Goal: Obtain resource: Obtain resource

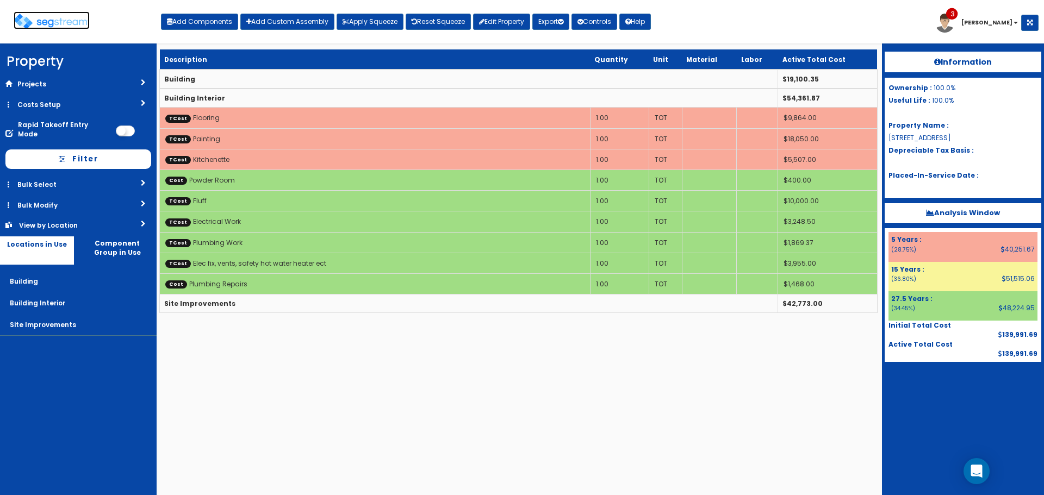
click at [70, 23] on img at bounding box center [52, 22] width 76 height 16
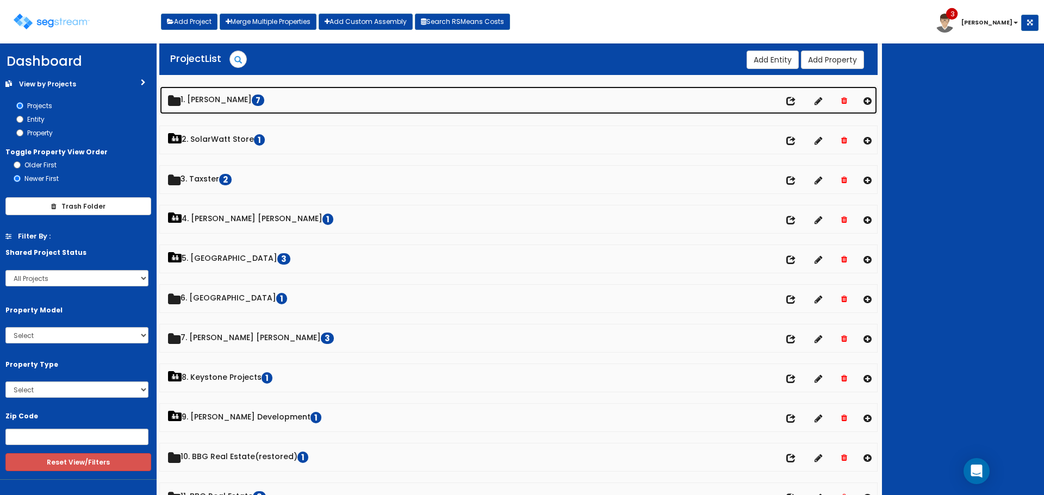
click at [229, 97] on link "1. Doug Sampson 7" at bounding box center [518, 100] width 717 height 28
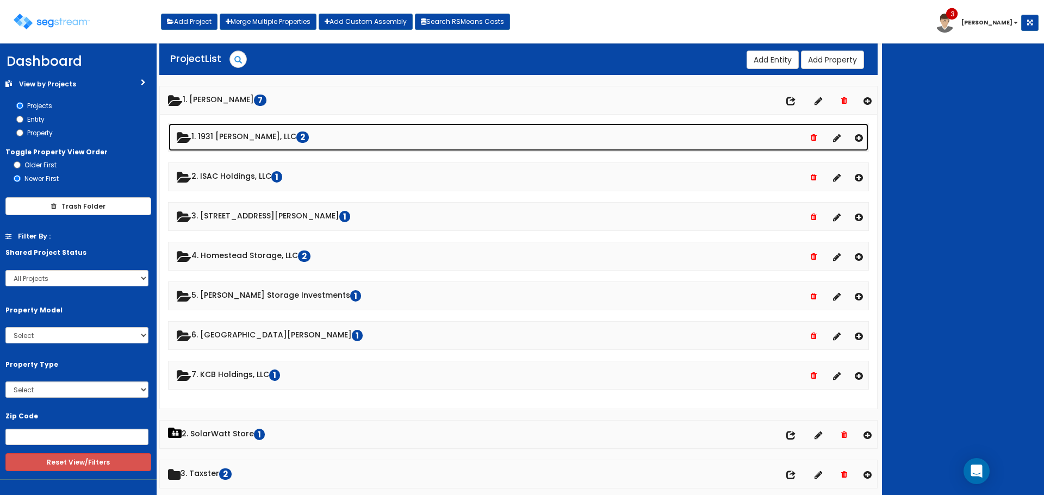
click at [234, 136] on link "1. 1931 Stevens, LLC 2" at bounding box center [519, 137] width 700 height 28
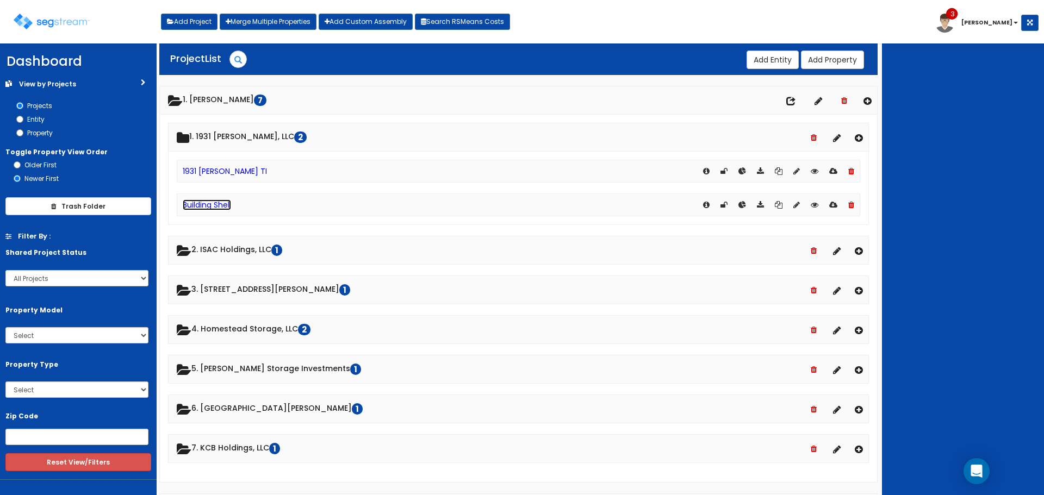
click at [224, 200] on link "Building Shell" at bounding box center [207, 205] width 48 height 11
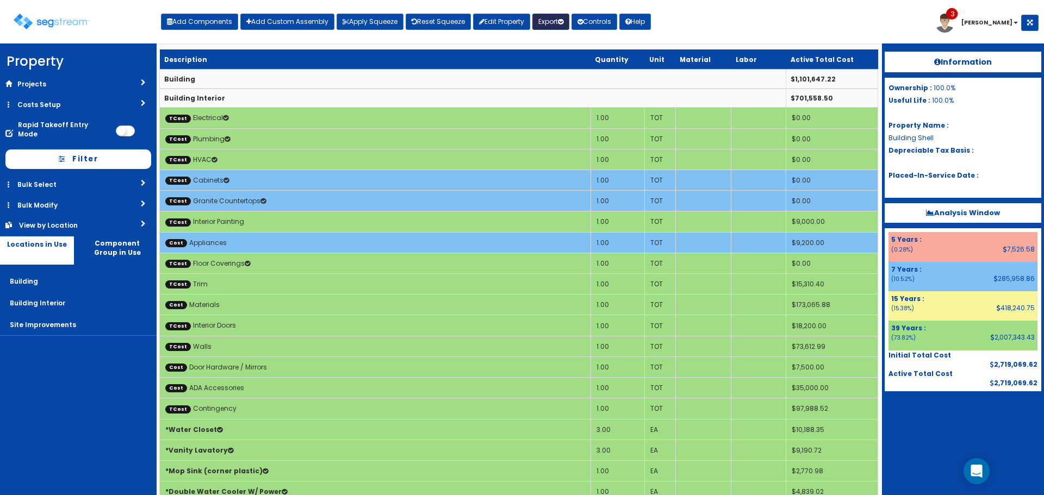
drag, startPoint x: 0, startPoint y: 0, endPoint x: 561, endPoint y: 22, distance: 561.6
click at [561, 22] on button "Export" at bounding box center [550, 22] width 37 height 16
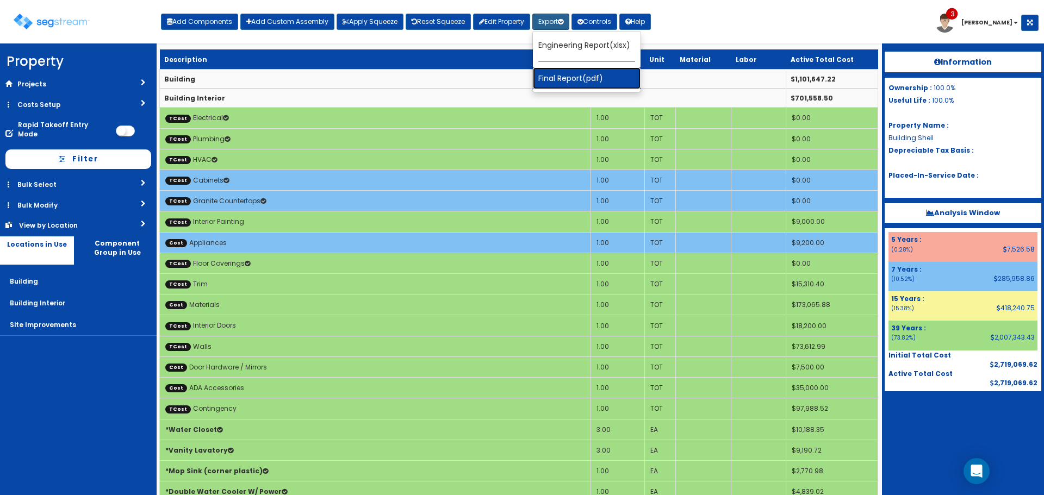
click at [561, 80] on link "Final Report(pdf)" at bounding box center [587, 78] width 108 height 22
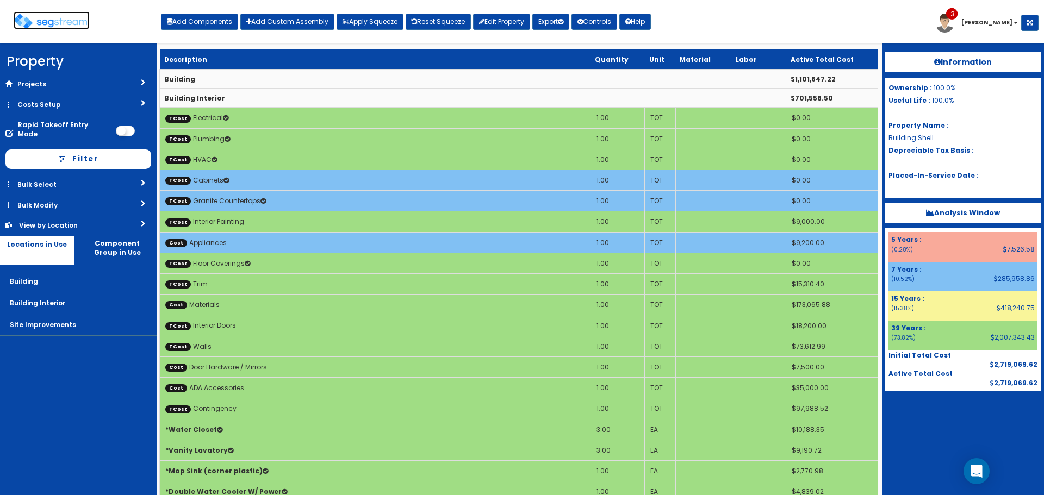
click at [60, 15] on img at bounding box center [52, 22] width 76 height 16
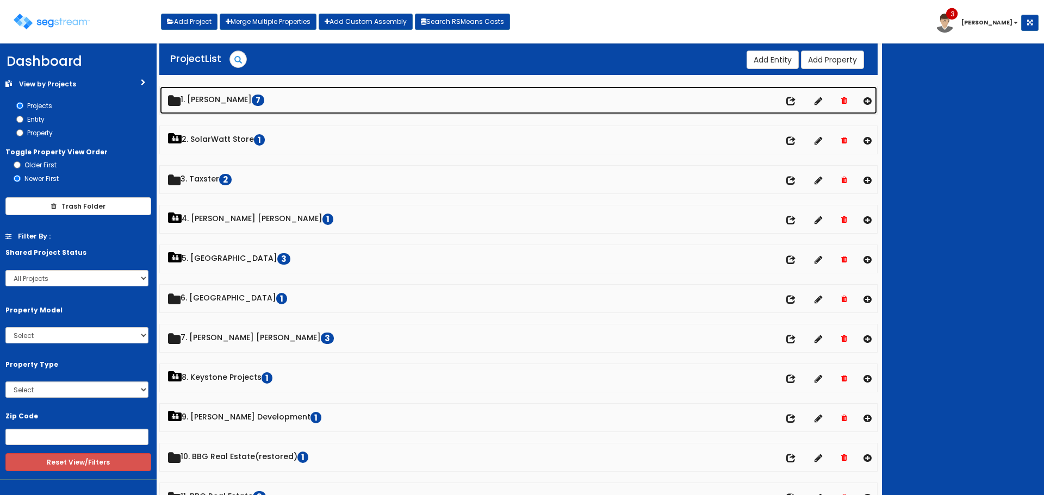
click at [203, 96] on link "1. Doug Sampson 7" at bounding box center [518, 100] width 717 height 28
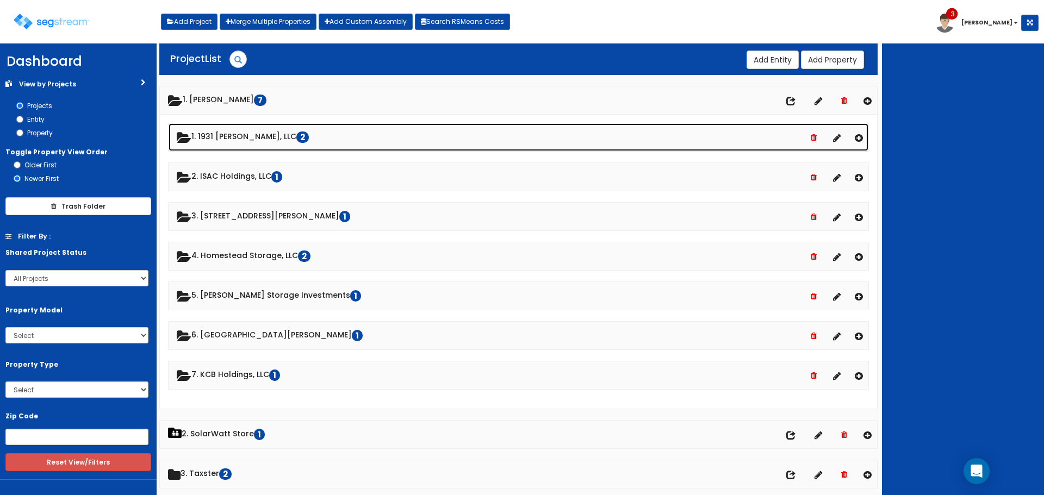
click at [220, 135] on link "1. 1931 Stevens, LLC 2" at bounding box center [519, 137] width 700 height 28
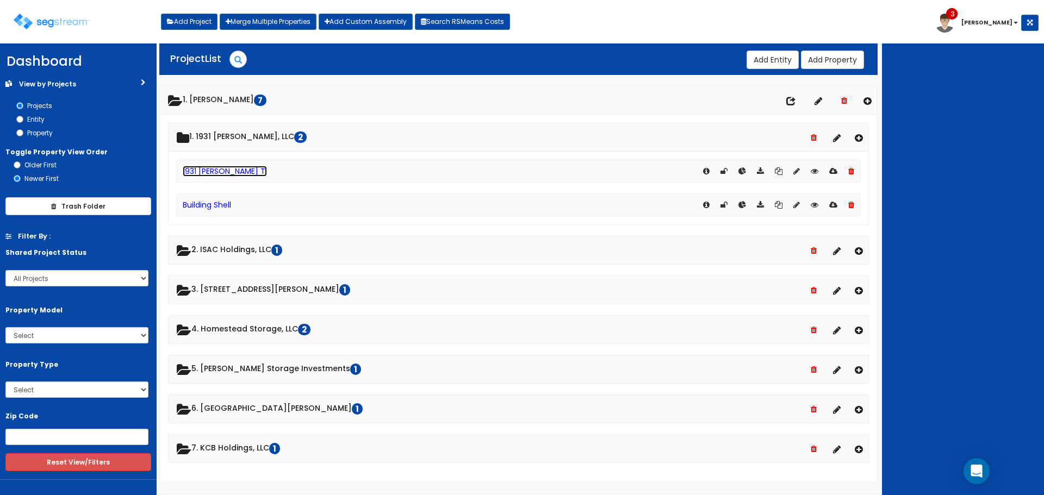
click at [226, 172] on link "1931 [PERSON_NAME] TI" at bounding box center [225, 171] width 84 height 11
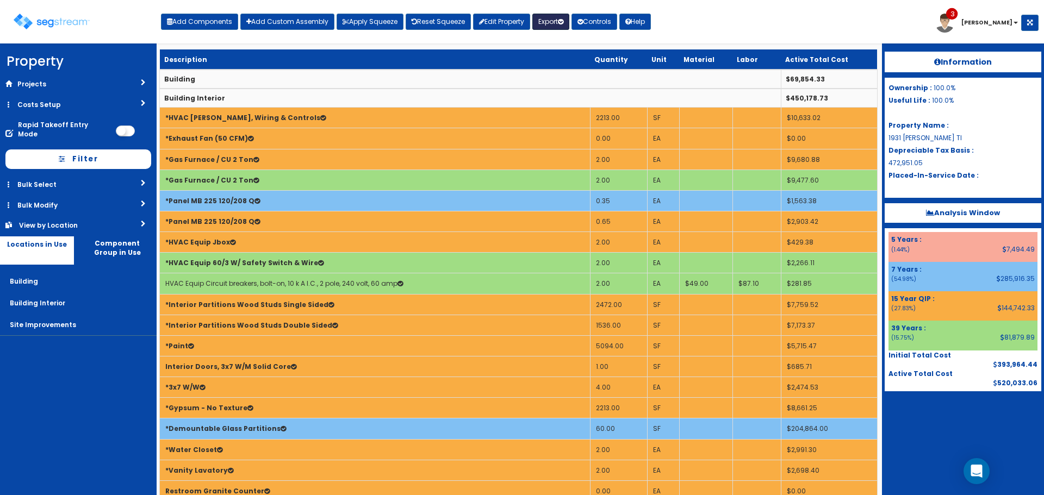
click at [557, 21] on button "Export" at bounding box center [550, 22] width 37 height 16
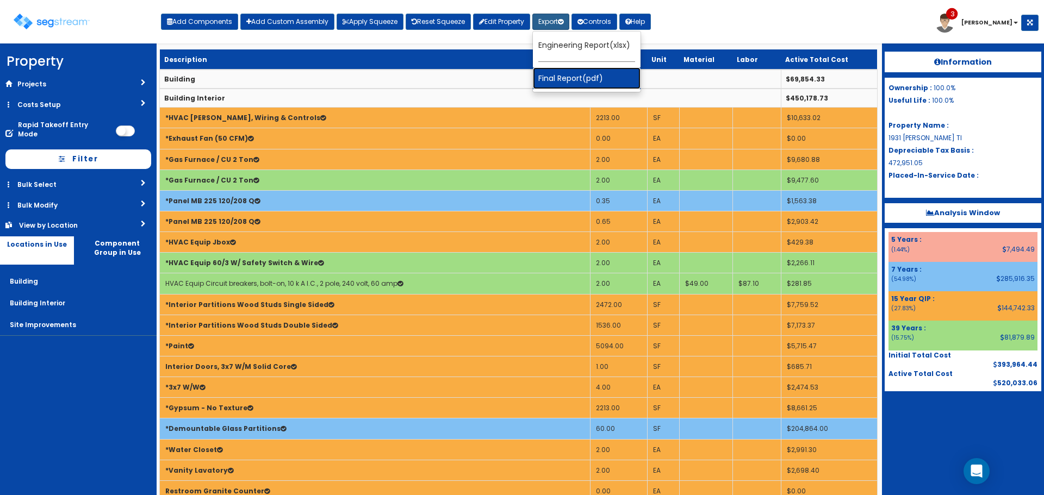
click at [558, 83] on link "Final Report(pdf)" at bounding box center [587, 78] width 108 height 22
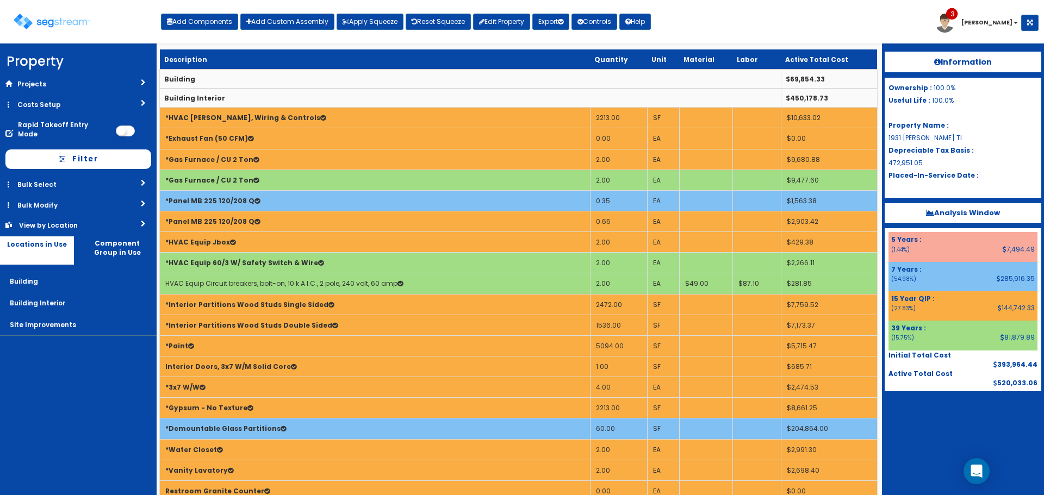
click at [960, 413] on div at bounding box center [963, 418] width 157 height 54
click at [66, 23] on img at bounding box center [52, 22] width 76 height 16
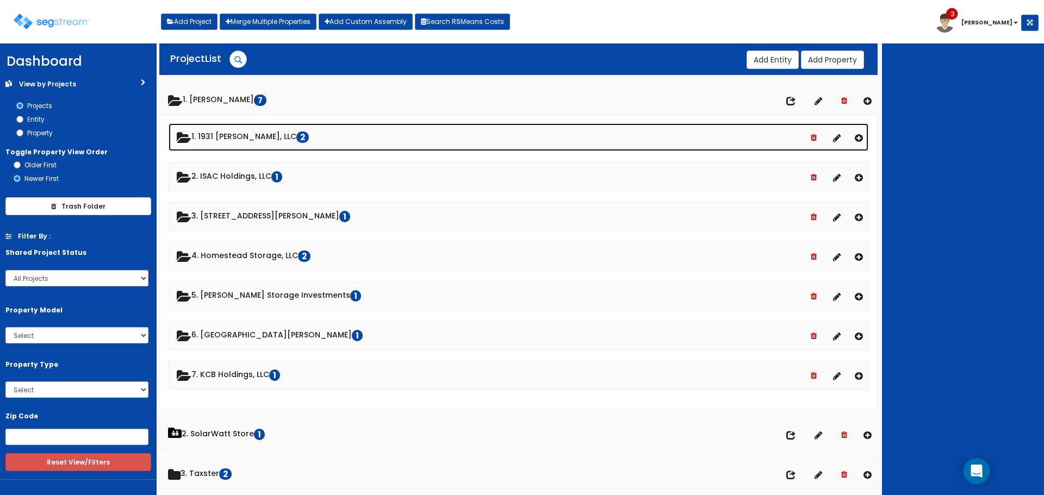
click at [231, 135] on link "1. 1931 Stevens, LLC 2" at bounding box center [519, 137] width 700 height 28
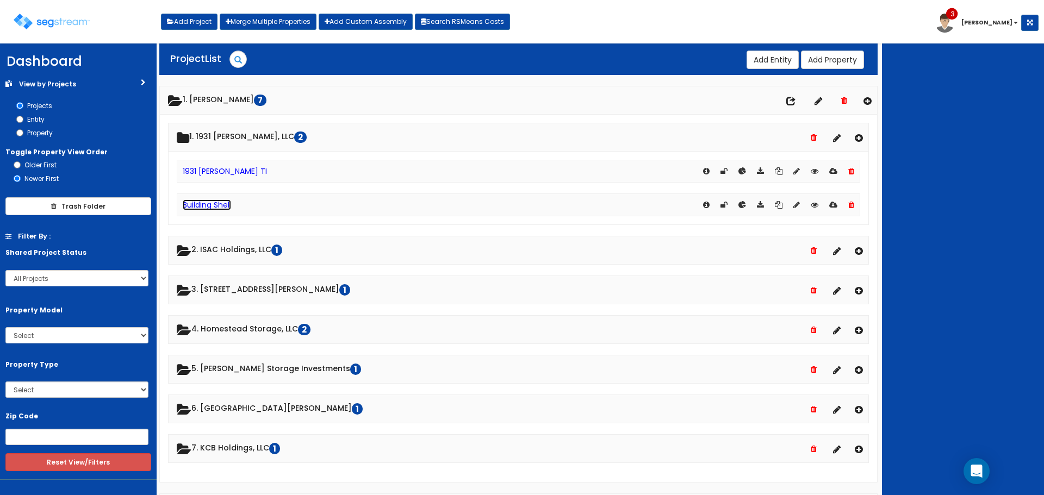
click at [222, 204] on link "Building Shell" at bounding box center [207, 205] width 48 height 11
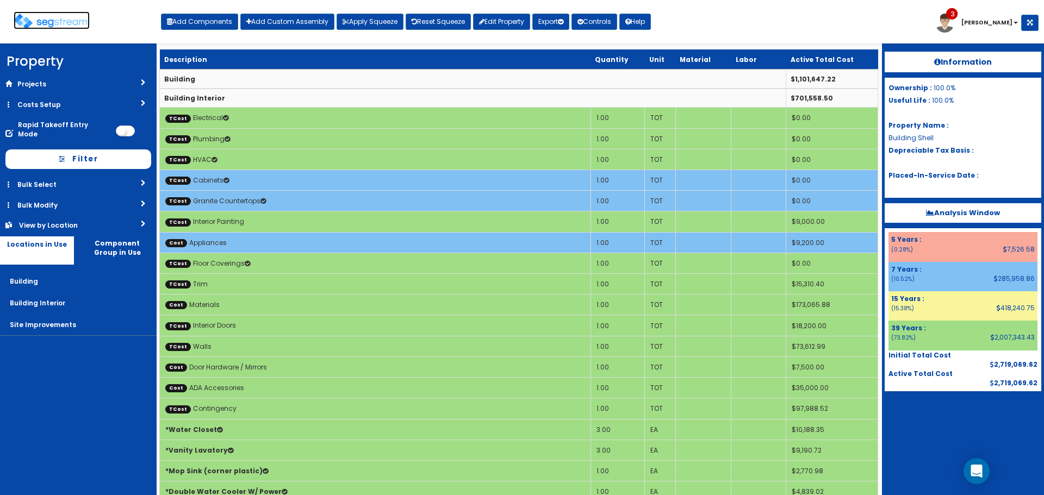
click at [66, 19] on img at bounding box center [52, 22] width 76 height 16
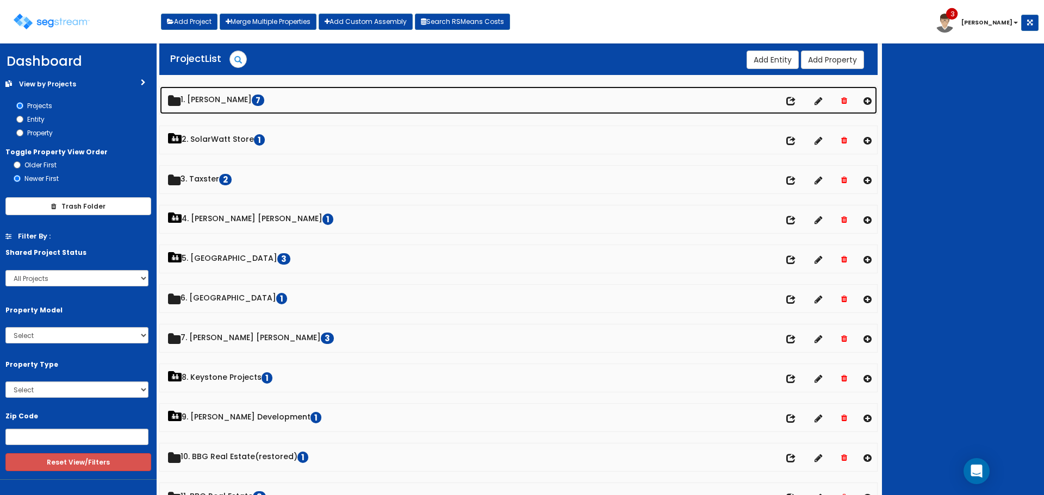
click at [213, 98] on link "1. Doug Sampson 7" at bounding box center [518, 100] width 717 height 28
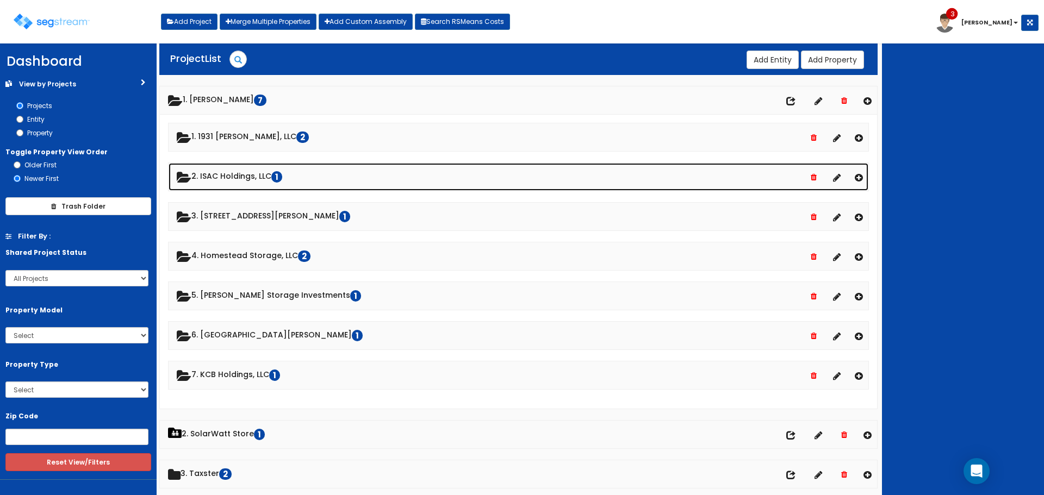
click at [245, 178] on link "2. ISAC Holdings, LLC 1" at bounding box center [519, 177] width 700 height 28
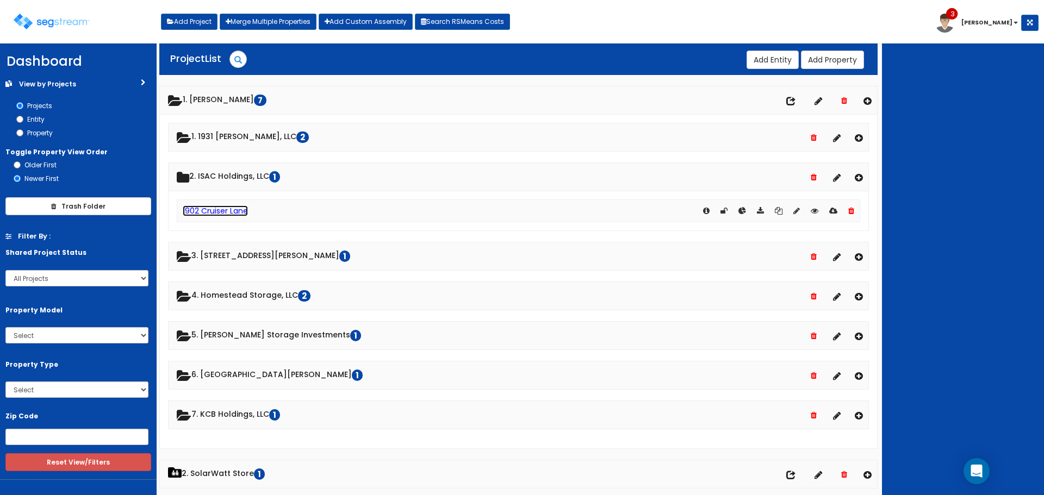
click at [226, 209] on link "1902 Cruiser Lane" at bounding box center [215, 211] width 65 height 11
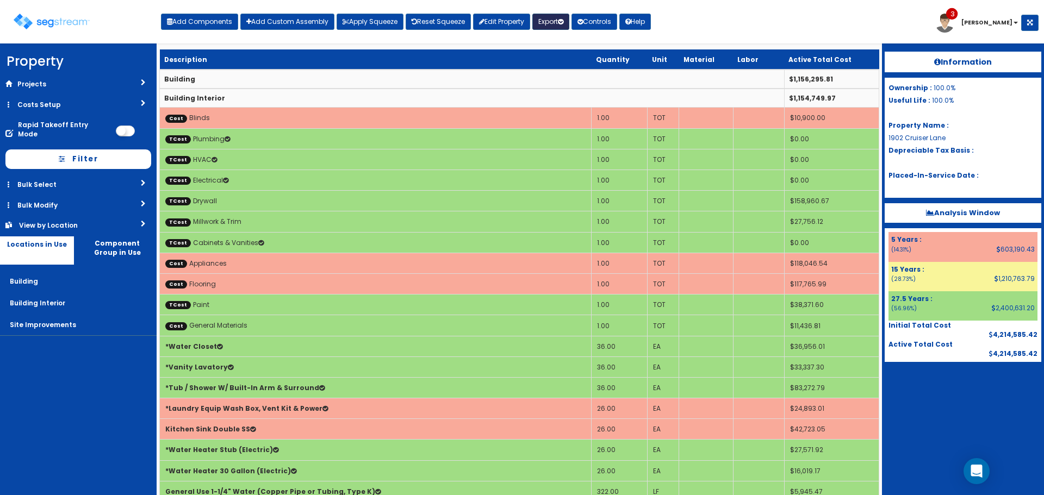
click at [557, 21] on button "Export" at bounding box center [550, 22] width 37 height 16
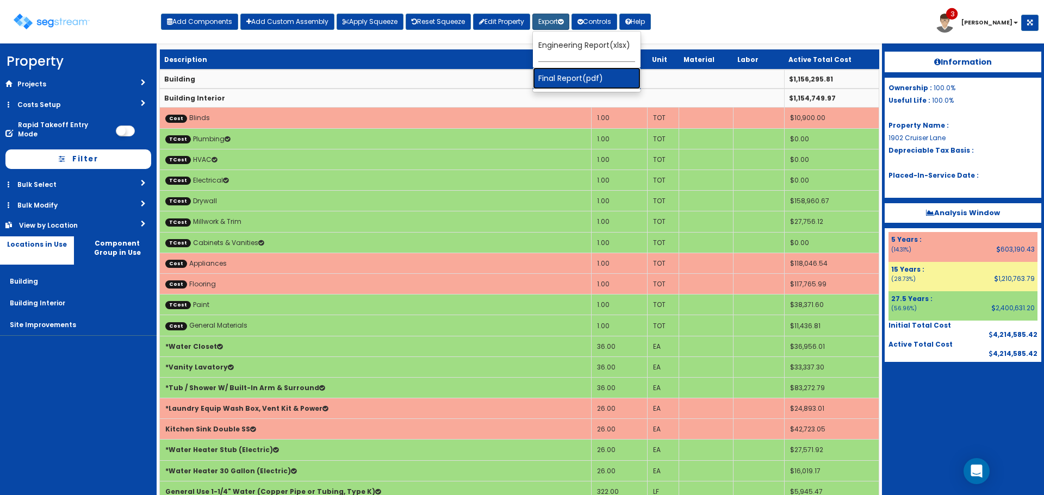
click at [555, 82] on link "Final Report(pdf)" at bounding box center [587, 78] width 108 height 22
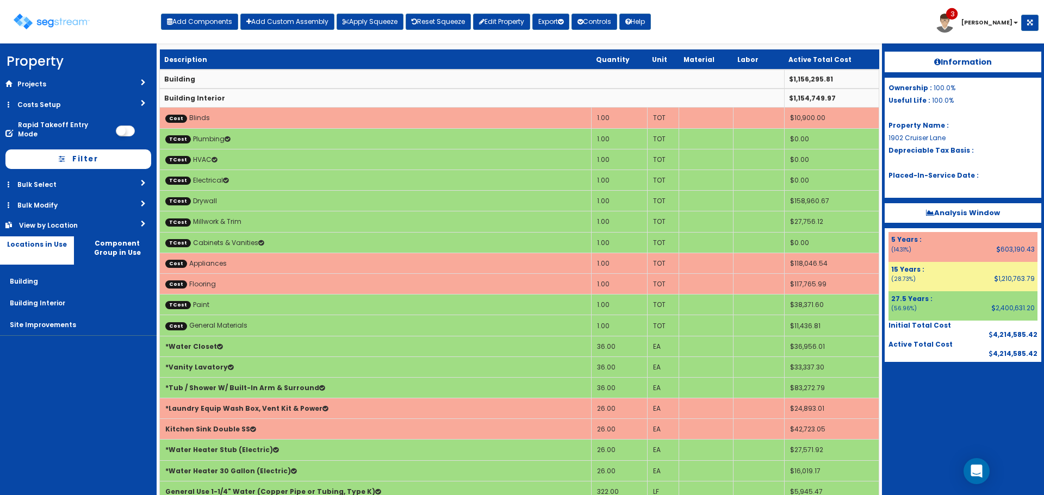
click at [944, 421] on div "Information Ownership : 100.0% Useful Life : 100.0% Property Name : 1902 Cruise…" at bounding box center [963, 269] width 162 height 452
click at [65, 26] on img at bounding box center [52, 22] width 76 height 16
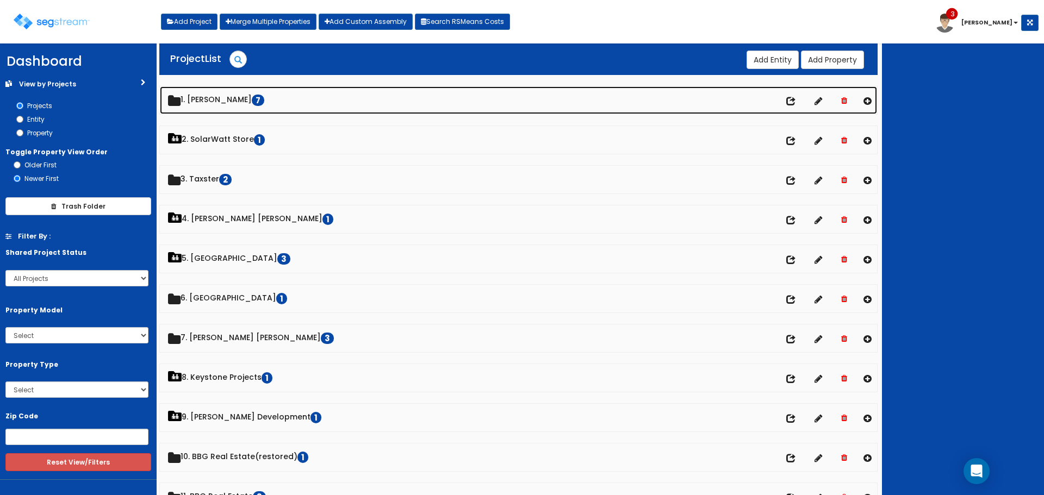
click at [235, 103] on link "1. Doug Sampson 7" at bounding box center [518, 100] width 717 height 28
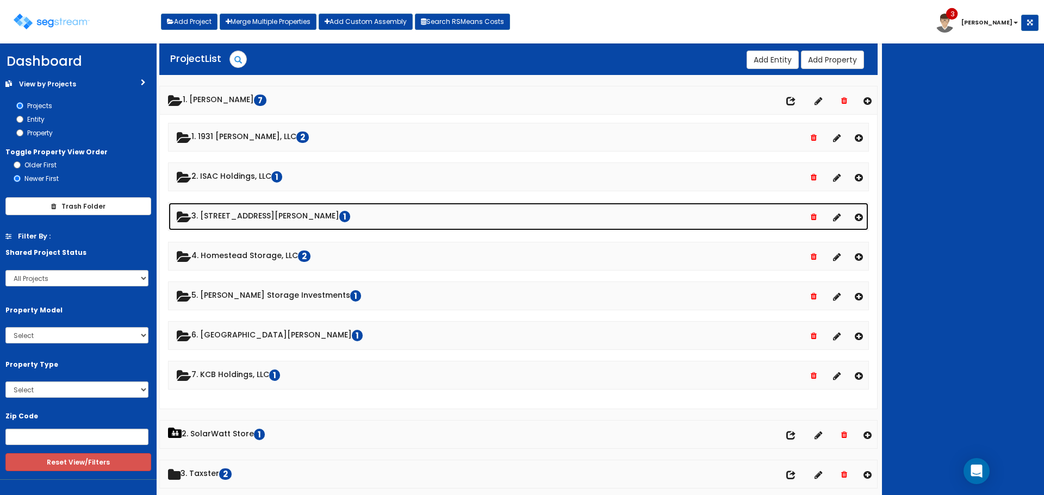
click at [251, 211] on link "3. 1140 Abigail Lane 1" at bounding box center [519, 217] width 700 height 28
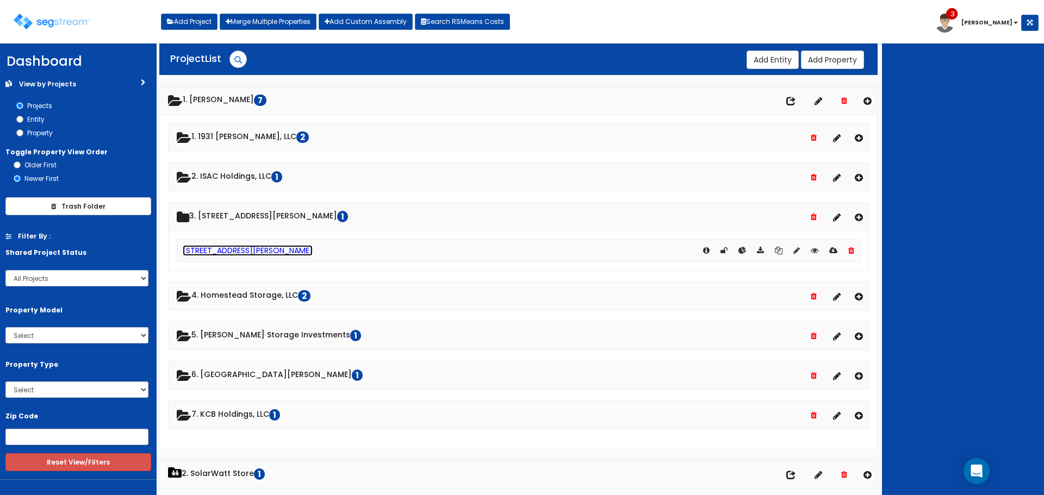
click at [219, 253] on link "[STREET_ADDRESS][PERSON_NAME]" at bounding box center [248, 250] width 130 height 11
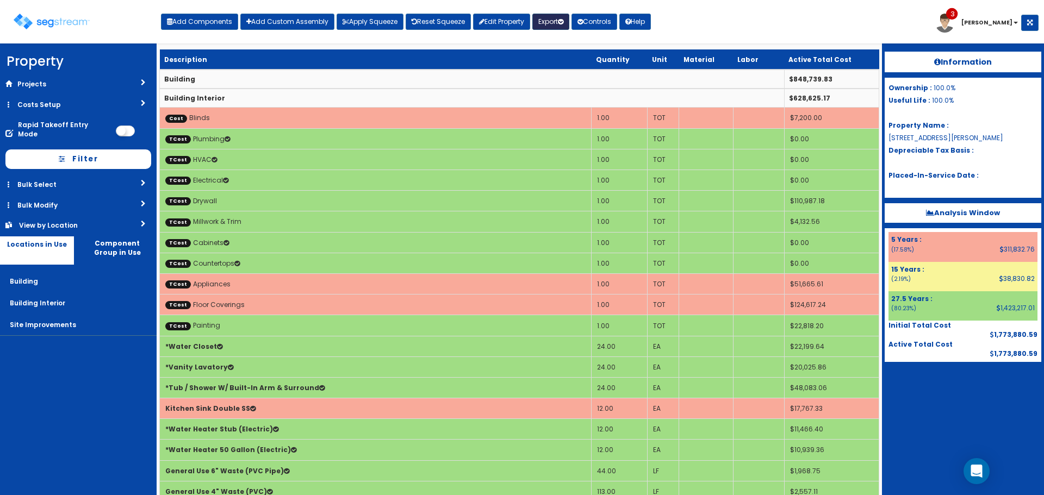
click at [549, 24] on button "Export" at bounding box center [550, 22] width 37 height 16
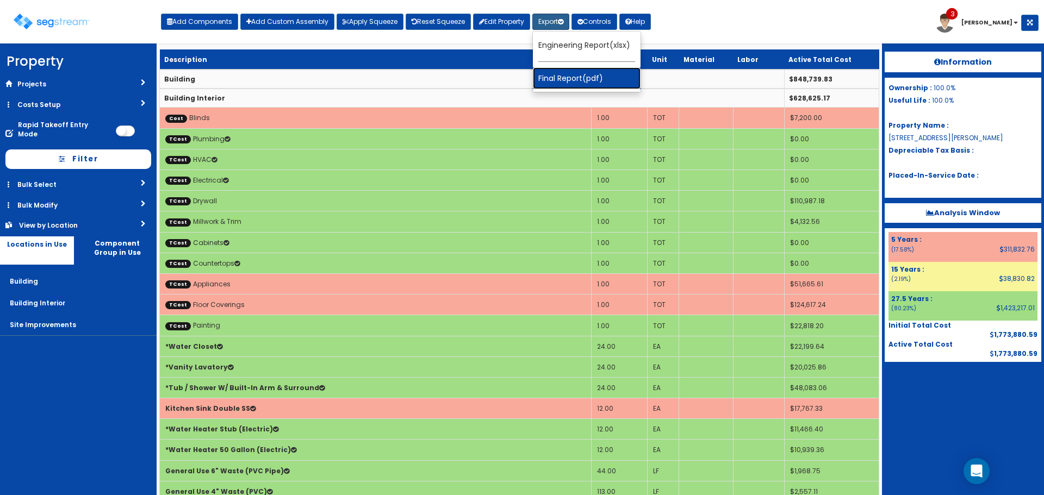
click at [585, 73] on link "Final Report(pdf)" at bounding box center [587, 78] width 108 height 22
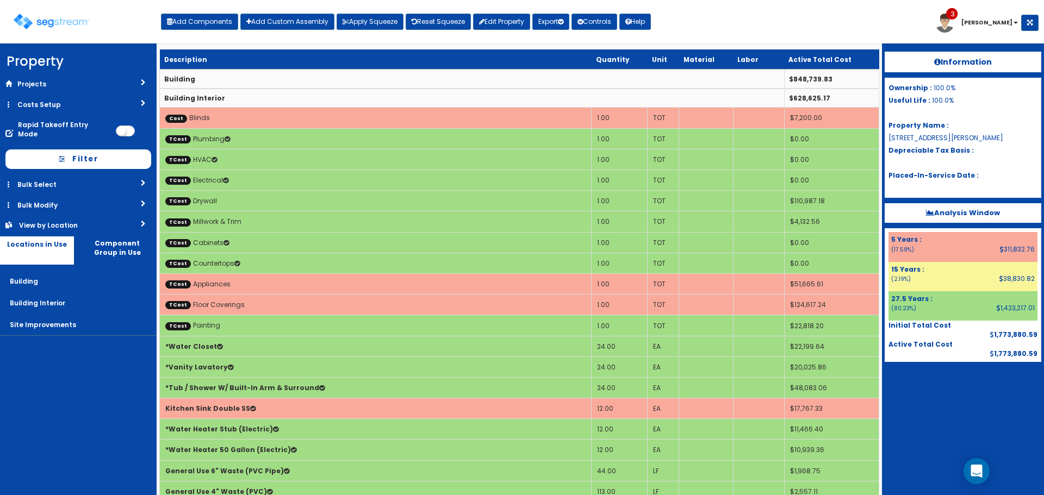
click at [959, 402] on div at bounding box center [963, 389] width 157 height 54
click at [56, 16] on img at bounding box center [52, 22] width 76 height 16
